Goal: Task Accomplishment & Management: Use online tool/utility

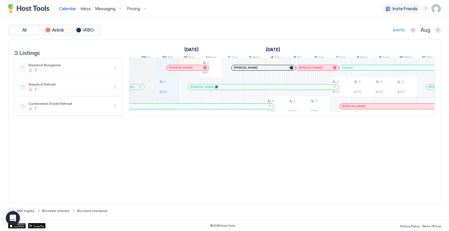
scroll to position [0, 284]
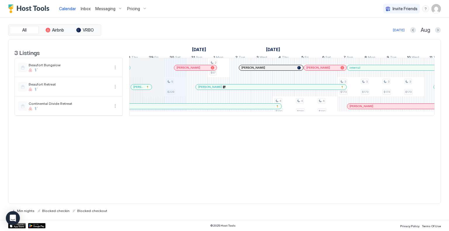
click at [84, 7] on span "Inbox" at bounding box center [86, 8] width 10 height 5
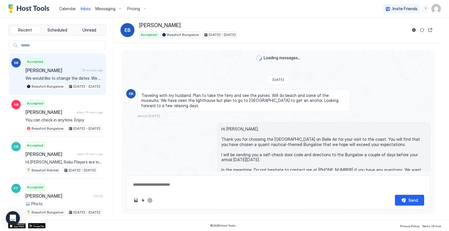
type textarea "*"
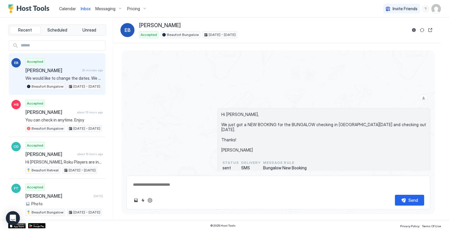
scroll to position [263, 0]
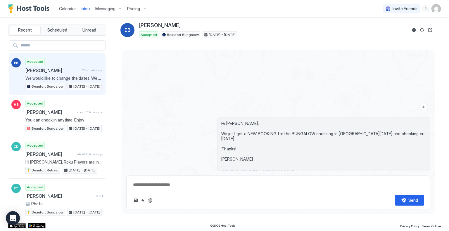
click at [133, 7] on span "Pricing" at bounding box center [133, 8] width 13 height 5
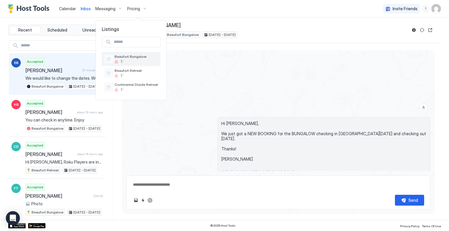
click at [128, 56] on span "Beaufort Bungalow" at bounding box center [137, 56] width 44 height 4
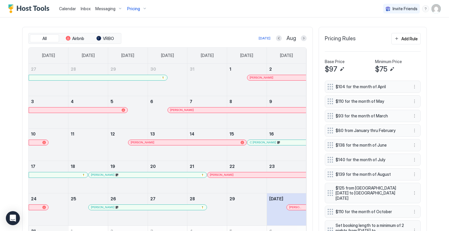
scroll to position [176, 0]
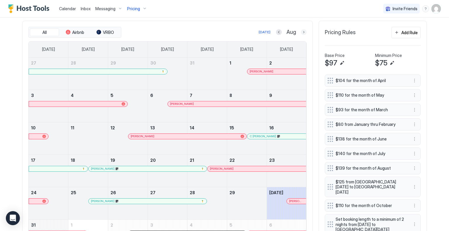
click at [303, 31] on button "Next month" at bounding box center [304, 32] width 6 height 6
